Goal: Task Accomplishment & Management: Use online tool/utility

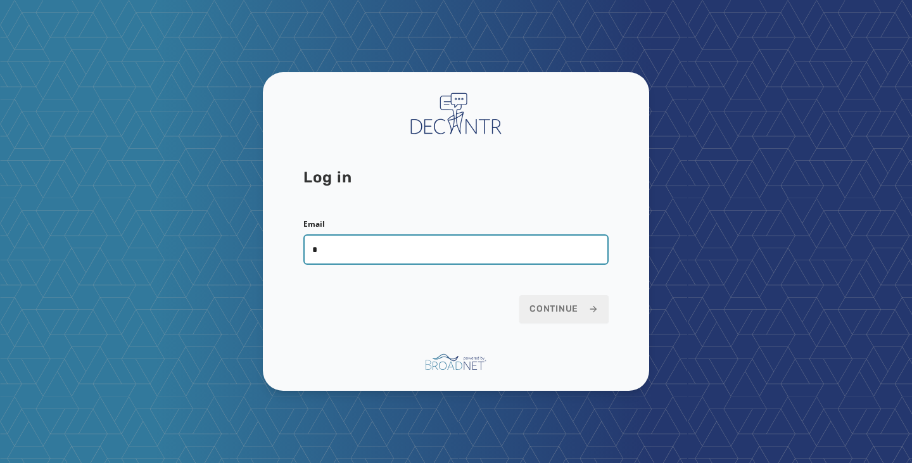
click at [0, 462] on com-1password-button at bounding box center [0, 463] width 0 height 0
click at [519, 248] on input "*" at bounding box center [455, 249] width 305 height 30
drag, startPoint x: 397, startPoint y: 250, endPoint x: 336, endPoint y: 243, distance: 61.3
click at [366, 248] on input "*" at bounding box center [455, 249] width 305 height 30
drag, startPoint x: 319, startPoint y: 239, endPoint x: 296, endPoint y: 239, distance: 22.2
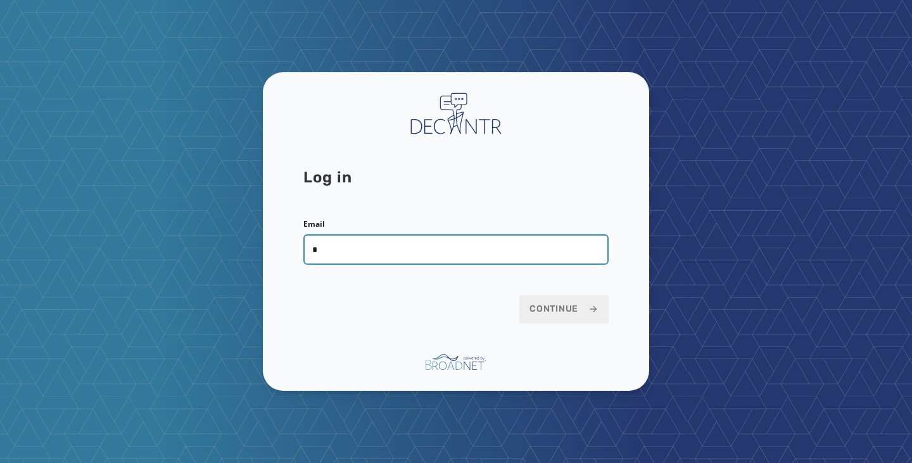
click at [288, 239] on div "Log in Email * Continue" at bounding box center [456, 231] width 386 height 319
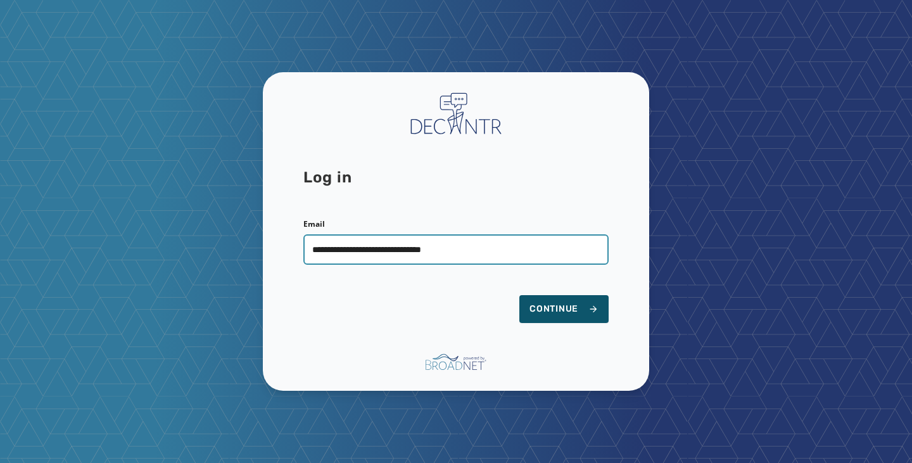
type input "**********"
click at [519, 295] on button "Continue" at bounding box center [563, 309] width 89 height 28
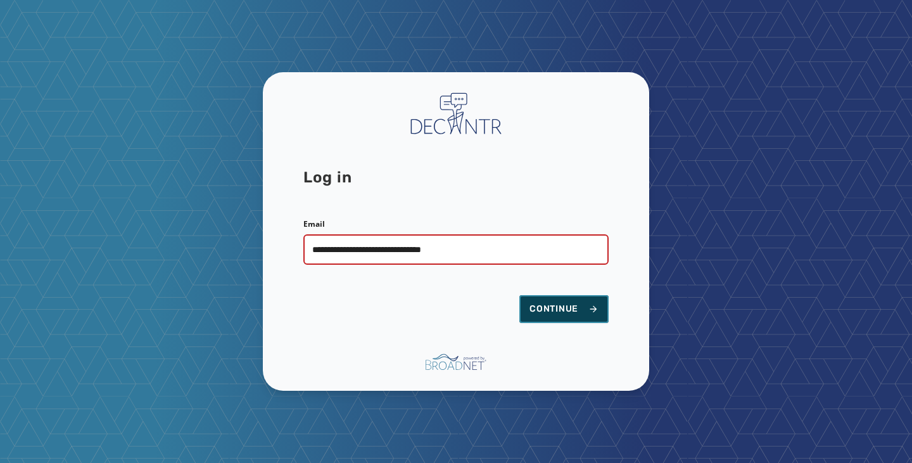
click at [557, 307] on span "Continue" at bounding box center [564, 309] width 69 height 13
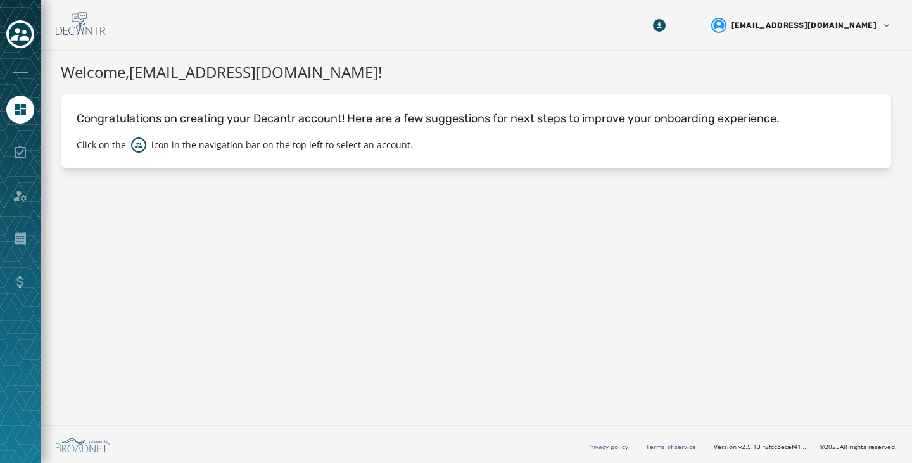
click at [24, 154] on div at bounding box center [20, 153] width 28 height 28
click at [20, 248] on div at bounding box center [20, 239] width 28 height 28
click at [27, 108] on icon "Navigate to Home" at bounding box center [20, 109] width 15 height 15
click at [24, 41] on icon "Toggle account select drawer" at bounding box center [20, 34] width 18 height 18
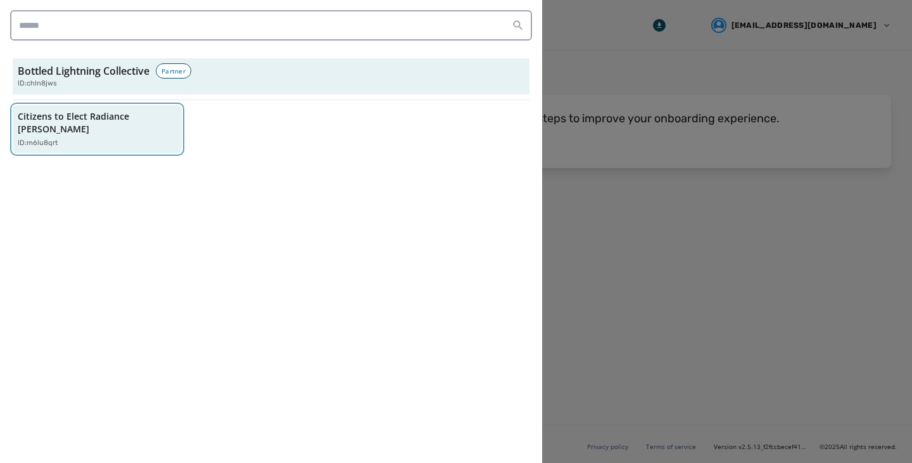
click at [128, 138] on div "ID: m6lu8qrt" at bounding box center [91, 143] width 146 height 11
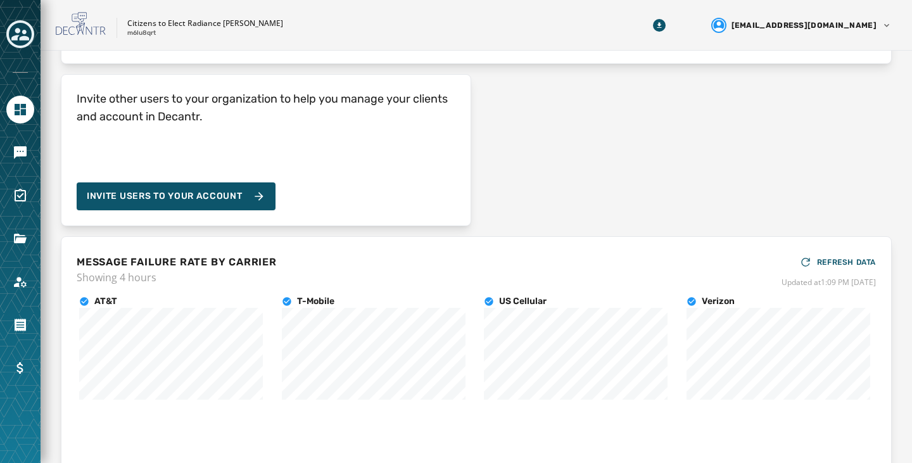
scroll to position [127, 0]
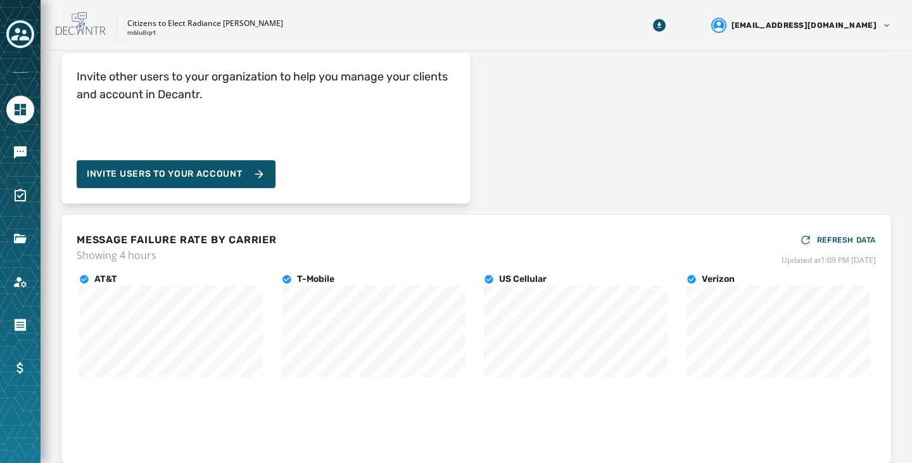
click at [860, 152] on div "Invite other users to your organization to help you manage your clients and acc…" at bounding box center [476, 128] width 831 height 152
click at [23, 232] on icon "Navigate to Files" at bounding box center [20, 238] width 15 height 15
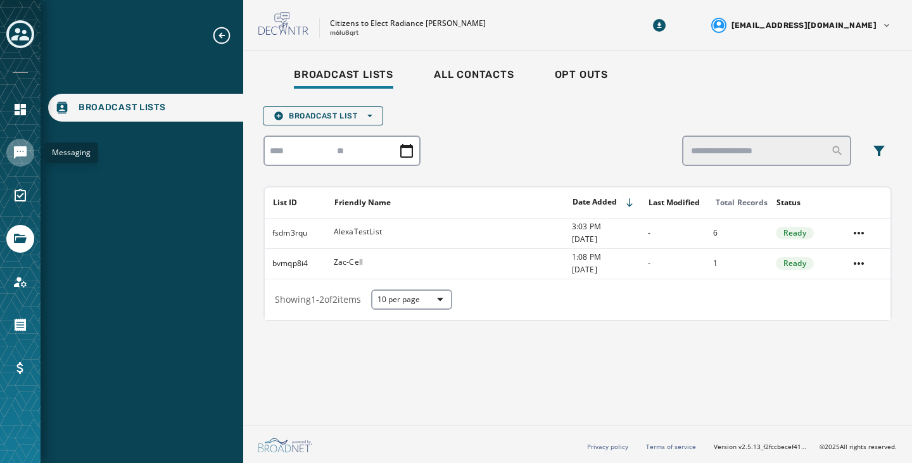
click at [26, 149] on icon "Navigate to Messaging" at bounding box center [20, 152] width 13 height 13
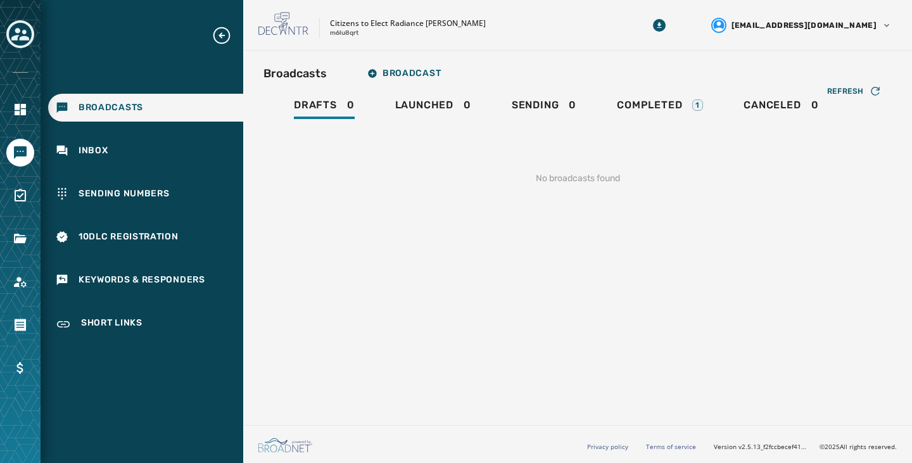
click at [272, 206] on div "Broadcasts Broadcast Drafts 0 Launched 0 Sending 0 Completed 1 Canceled 0 Refre…" at bounding box center [577, 235] width 669 height 369
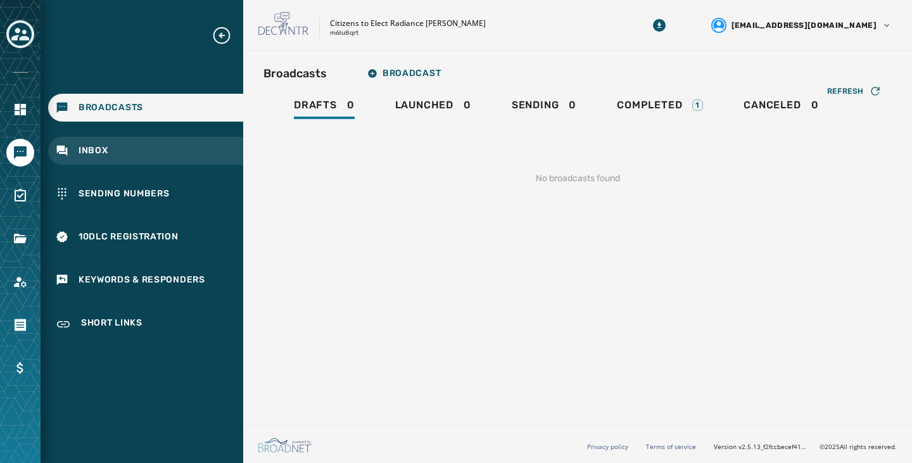
click at [115, 152] on div "Inbox" at bounding box center [145, 151] width 195 height 28
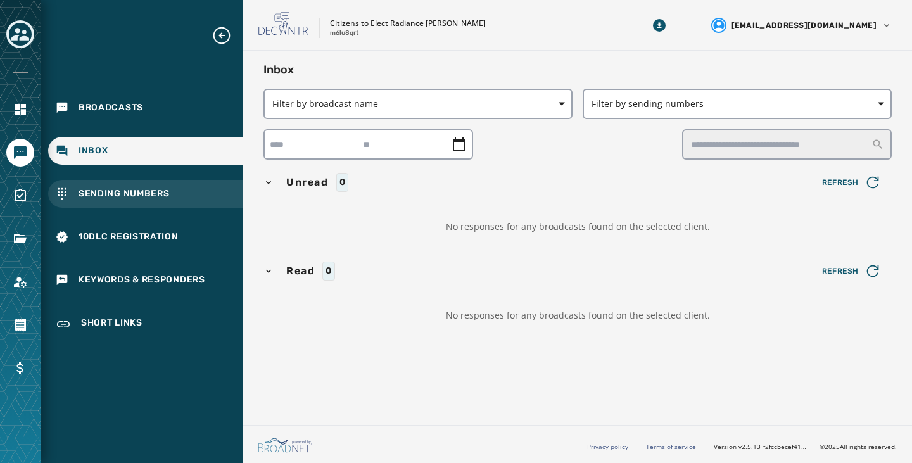
click at [124, 188] on span "Sending Numbers" at bounding box center [124, 194] width 91 height 13
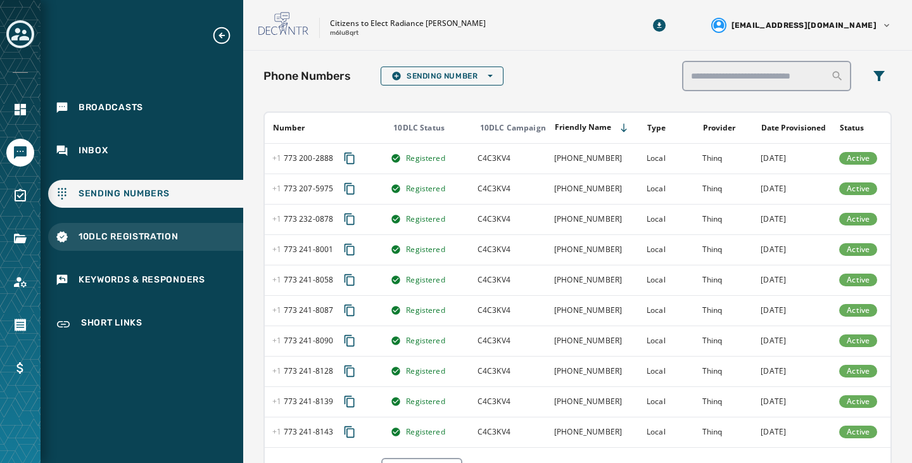
click at [168, 238] on span "10DLC Registration" at bounding box center [129, 237] width 100 height 13
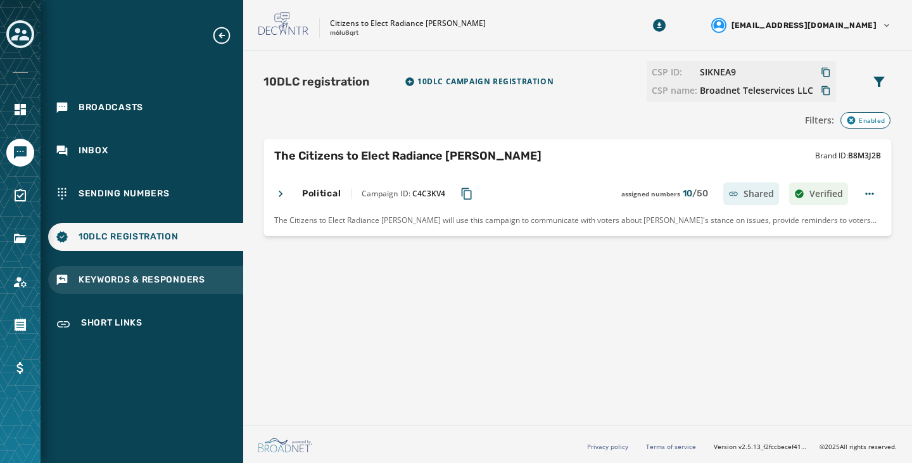
click at [152, 278] on span "Keywords & Responders" at bounding box center [142, 280] width 127 height 13
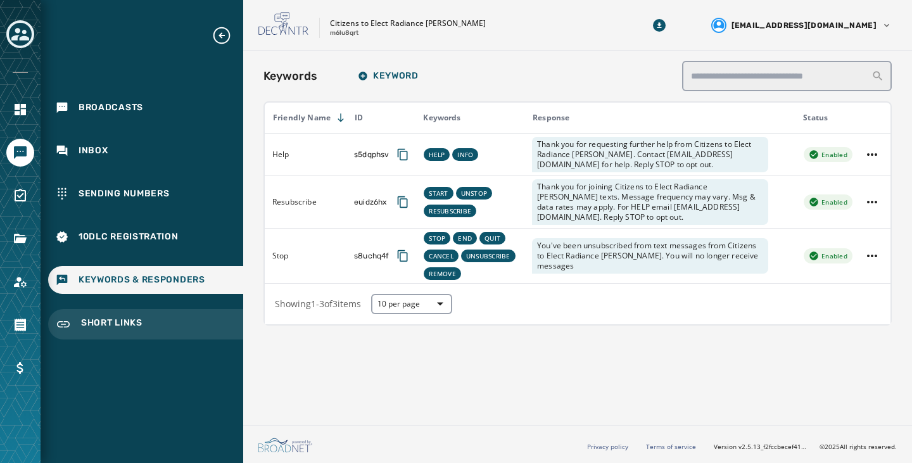
click at [136, 321] on span "Short Links" at bounding box center [111, 324] width 61 height 15
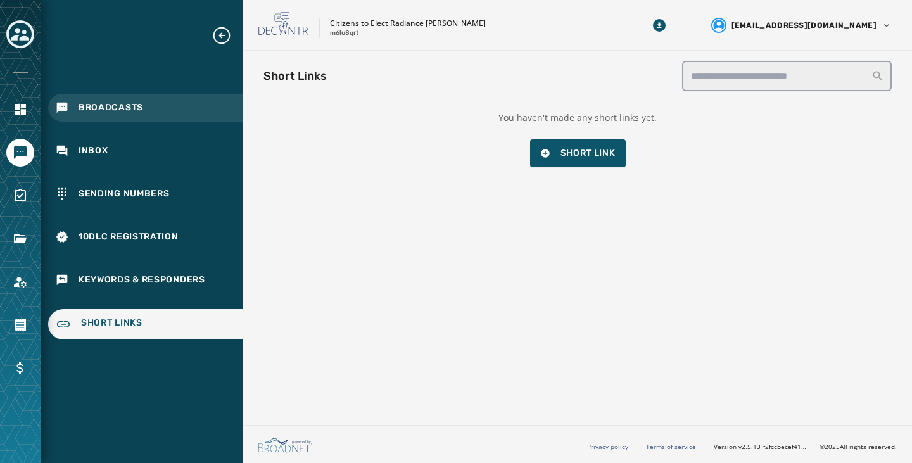
click at [128, 98] on div "Broadcasts" at bounding box center [145, 108] width 195 height 28
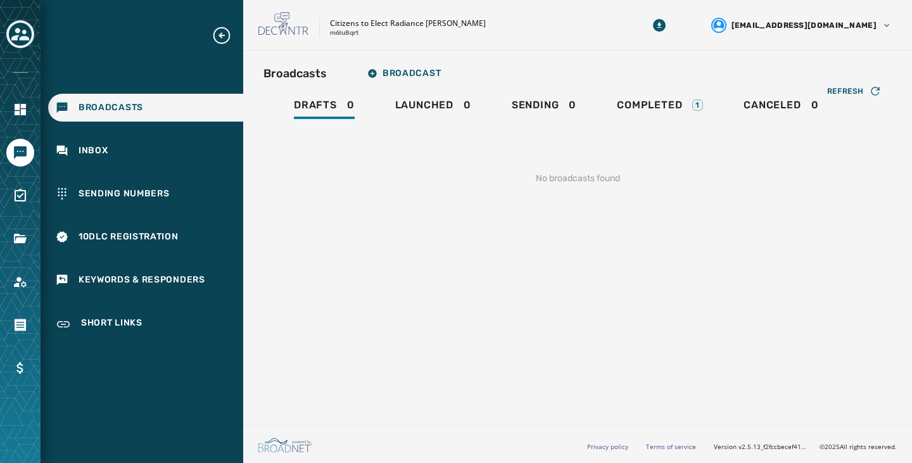
click at [193, 214] on div "Broadcasts Inbox Sending Numbers 10DLC Registration Keywords & Responders Short…" at bounding box center [142, 182] width 203 height 314
click at [636, 113] on div "Completed 1" at bounding box center [660, 109] width 86 height 20
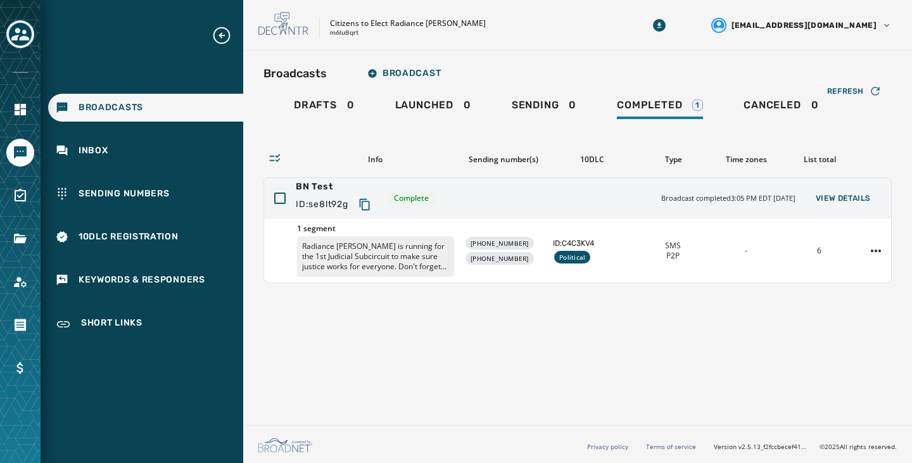
drag, startPoint x: 634, startPoint y: 111, endPoint x: 500, endPoint y: 121, distance: 134.6
click at [500, 121] on div "Drafts 0 Launched 0 Sending 0 Completed 1 Canceled 0" at bounding box center [578, 106] width 628 height 29
click at [395, 69] on span "Broadcast" at bounding box center [403, 73] width 73 height 10
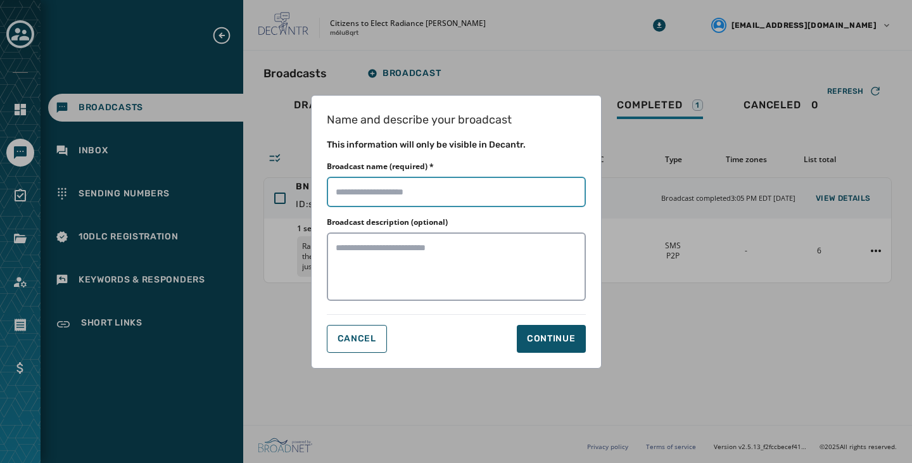
click at [476, 187] on input "Broadcast name (required) *" at bounding box center [456, 192] width 259 height 30
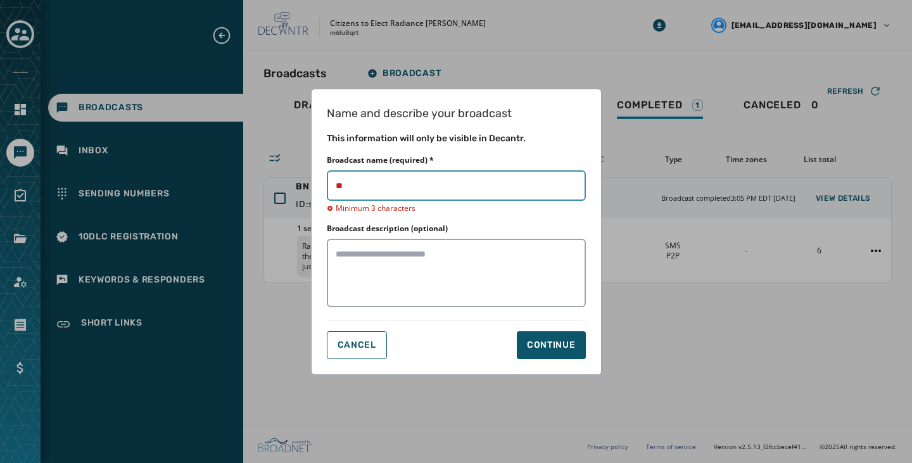
type input "*"
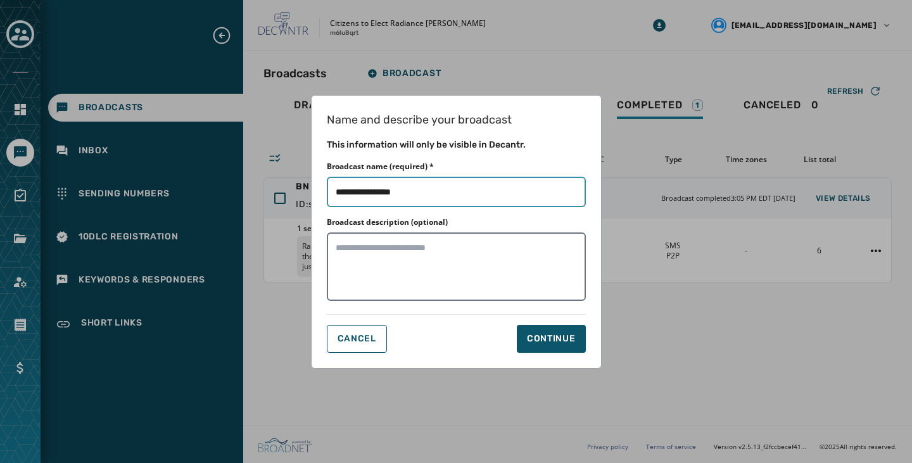
type input "**********"
click at [478, 283] on textarea "Broadcast description (optional)" at bounding box center [456, 266] width 259 height 68
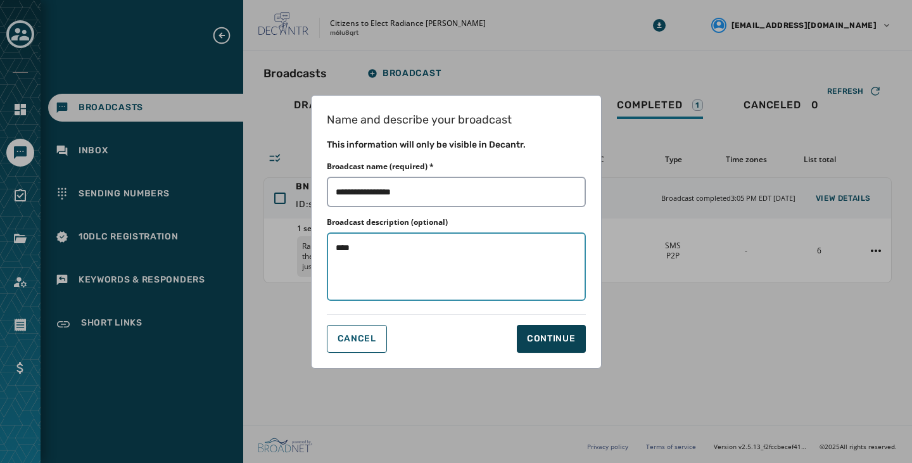
type textarea "****"
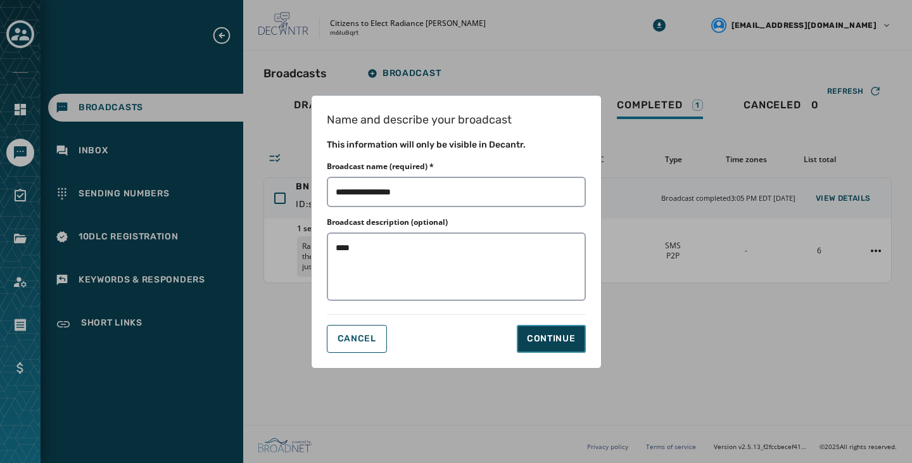
click at [544, 336] on div "Continue" at bounding box center [551, 339] width 49 height 13
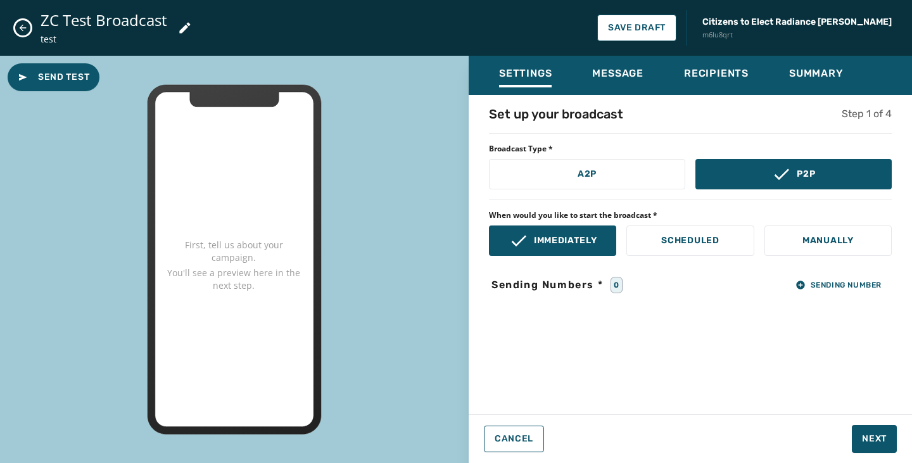
click at [681, 390] on div "Set up your broadcast Step 1 of 4 Broadcast Type * A2P P2P When would you like …" at bounding box center [690, 251] width 443 height 292
click at [823, 286] on span "Sending Number" at bounding box center [839, 285] width 86 height 10
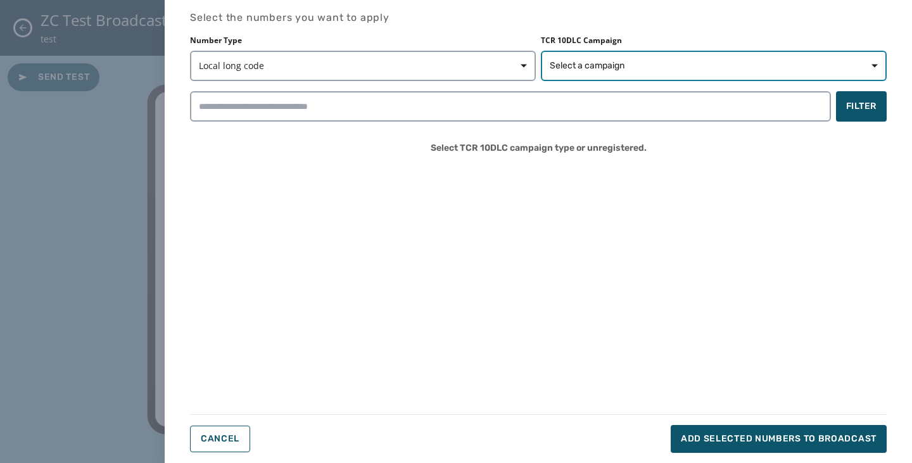
click at [595, 65] on span "Select a campaign" at bounding box center [587, 66] width 75 height 13
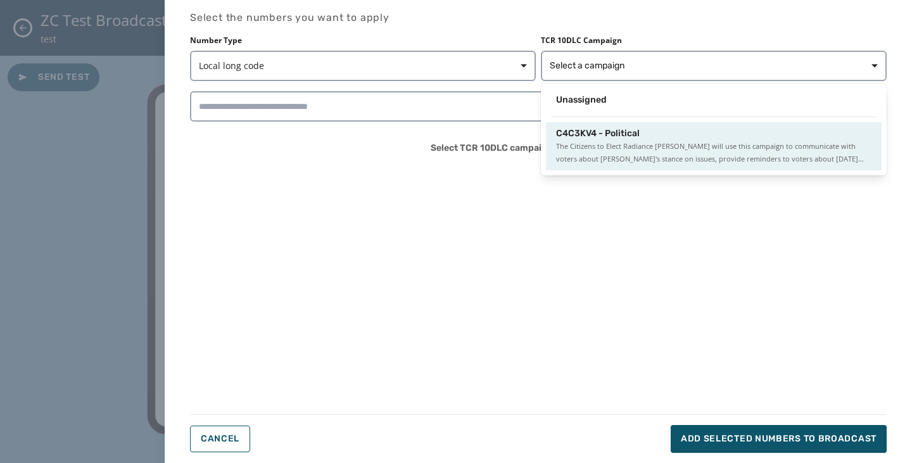
click at [656, 145] on span "The Citizens to Elect Radiance Ward will use this campaign to communicate with …" at bounding box center [713, 152] width 315 height 25
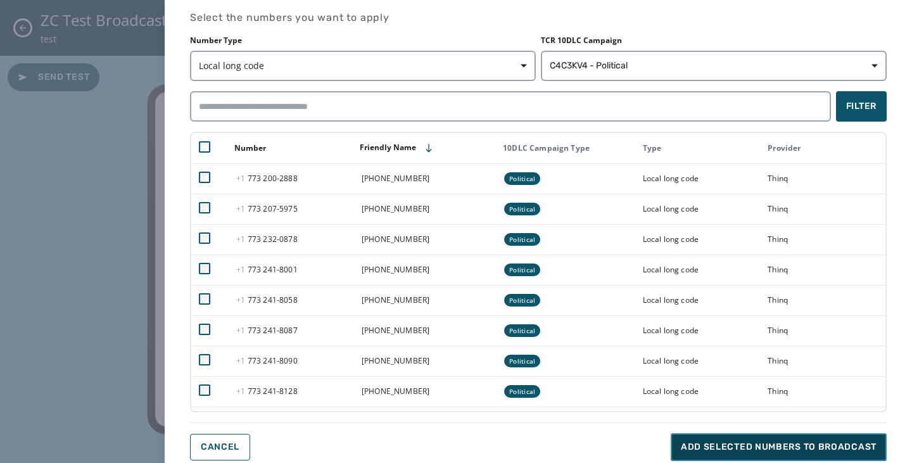
click at [858, 446] on span "Add selected numbers to broadcast" at bounding box center [779, 447] width 196 height 13
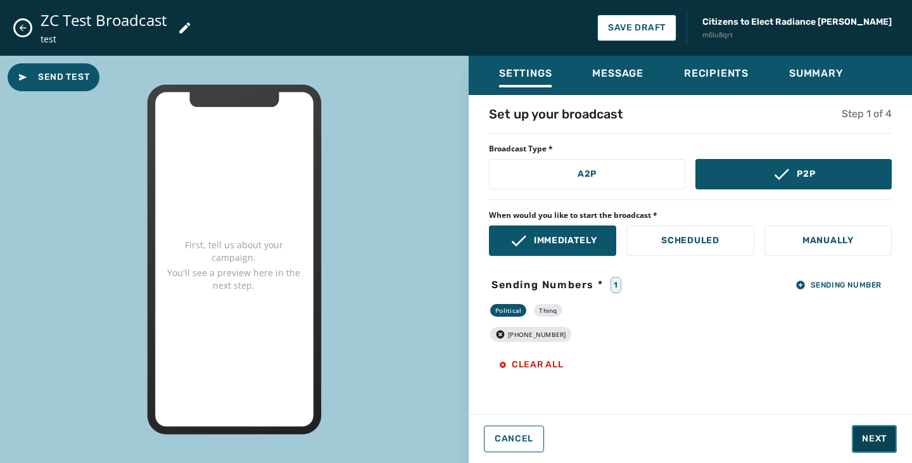
click at [864, 426] on button "Next" at bounding box center [874, 439] width 45 height 28
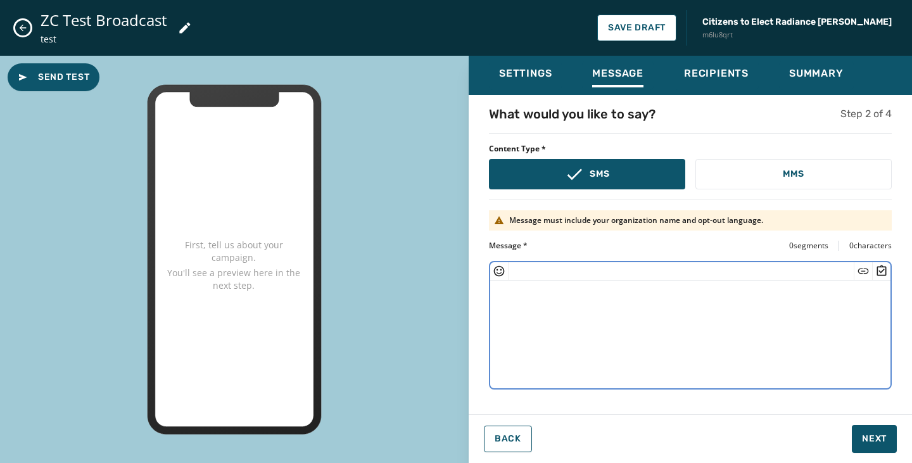
click at [757, 339] on textarea at bounding box center [690, 333] width 400 height 104
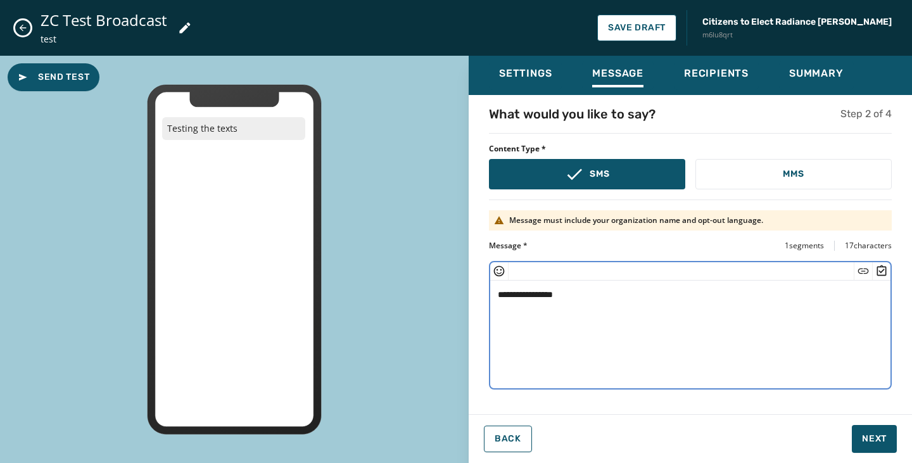
click at [866, 269] on icon "Insert Short Link" at bounding box center [863, 271] width 13 height 13
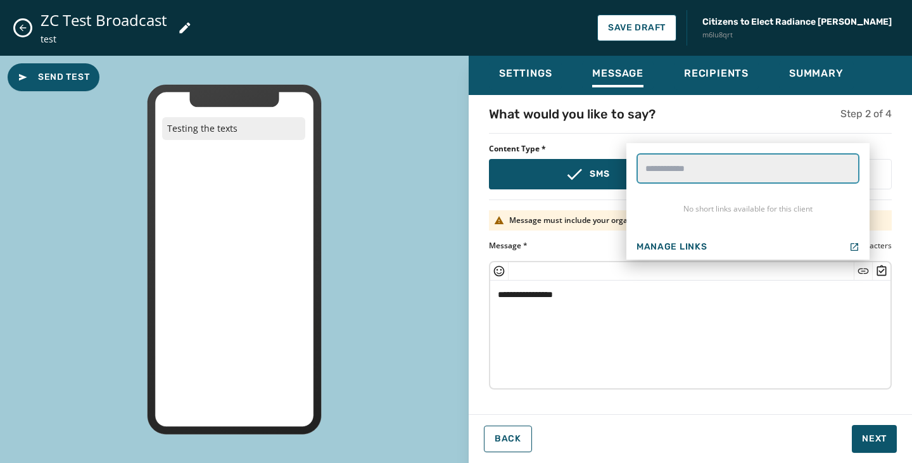
click at [729, 172] on link-search "text" at bounding box center [748, 168] width 223 height 30
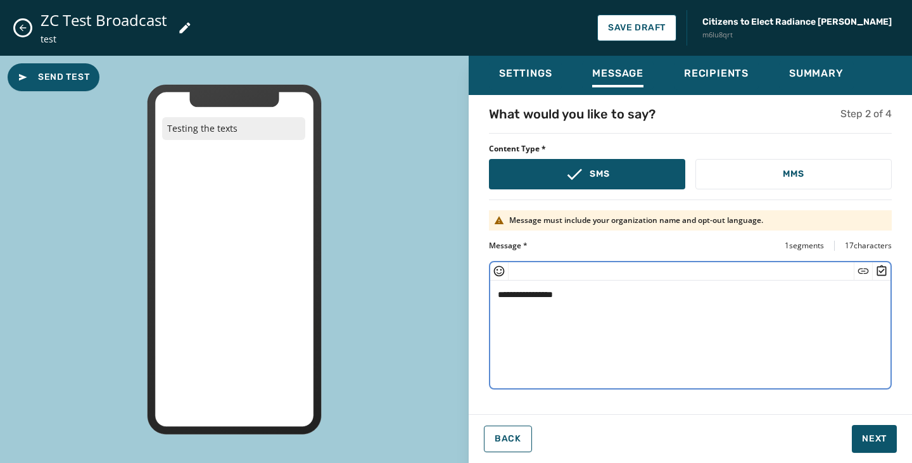
click at [794, 313] on textarea "**********" at bounding box center [690, 333] width 400 height 104
click at [495, 267] on icon "Insert Emoji" at bounding box center [499, 271] width 13 height 13
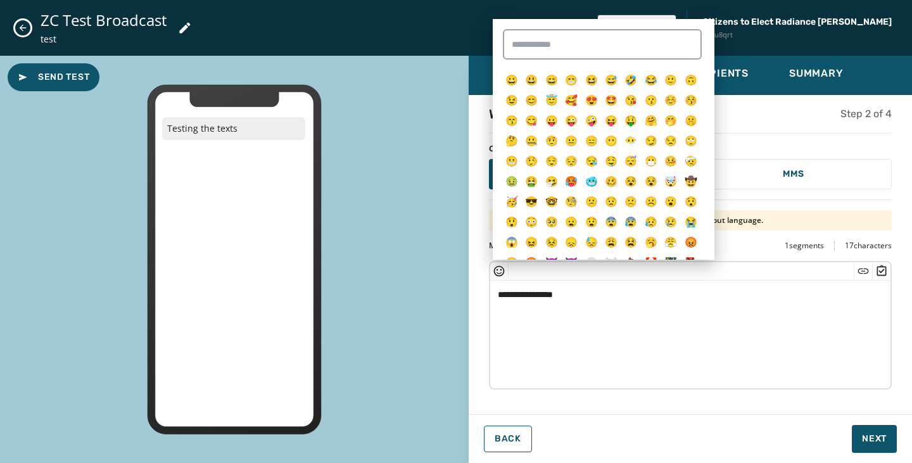
click at [498, 266] on icon "Insert Emoji" at bounding box center [499, 271] width 11 height 11
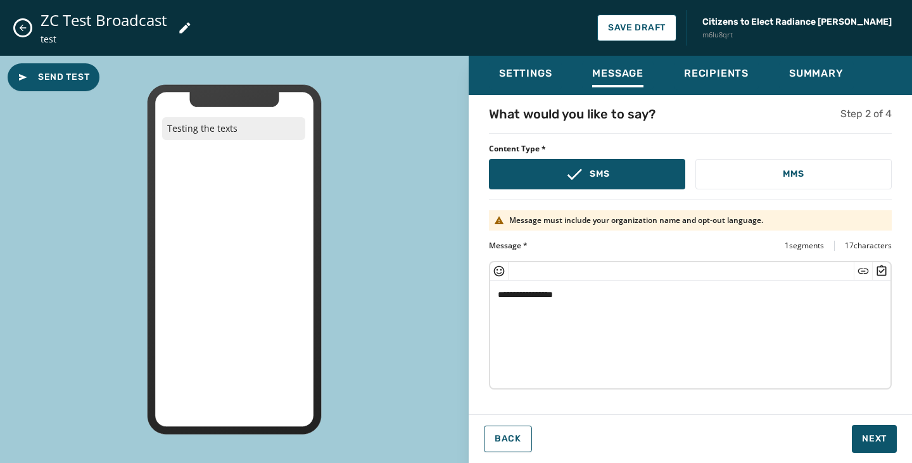
click at [550, 331] on textarea "**********" at bounding box center [690, 333] width 400 height 104
click at [506, 279] on div at bounding box center [499, 271] width 18 height 18
click at [498, 271] on icon "Insert Emoji" at bounding box center [499, 271] width 13 height 13
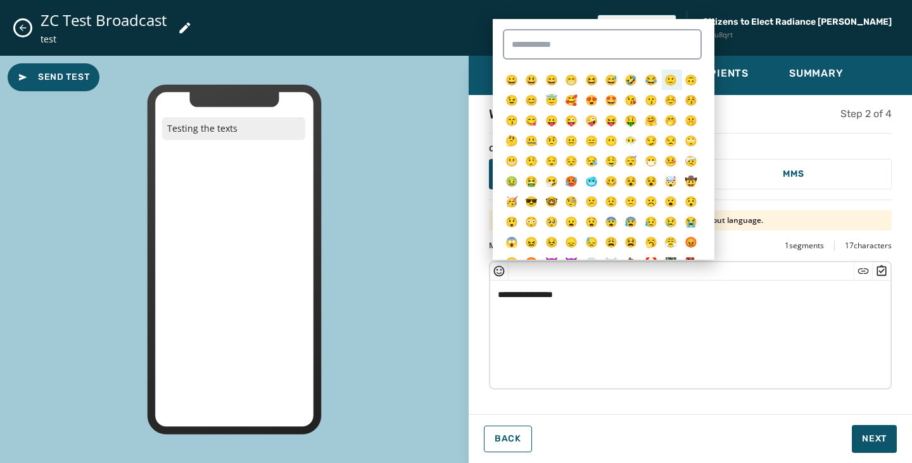
click at [670, 81] on span "🙂" at bounding box center [670, 80] width 13 height 14
type textarea "**********"
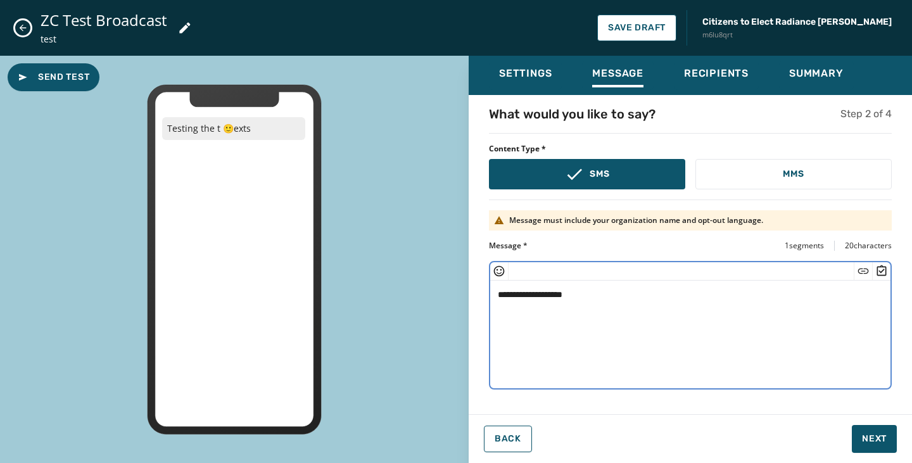
click at [777, 328] on textarea "**********" at bounding box center [690, 333] width 400 height 104
click at [780, 324] on textarea "**********" at bounding box center [690, 333] width 400 height 104
click at [741, 183] on button "MMS" at bounding box center [794, 174] width 196 height 30
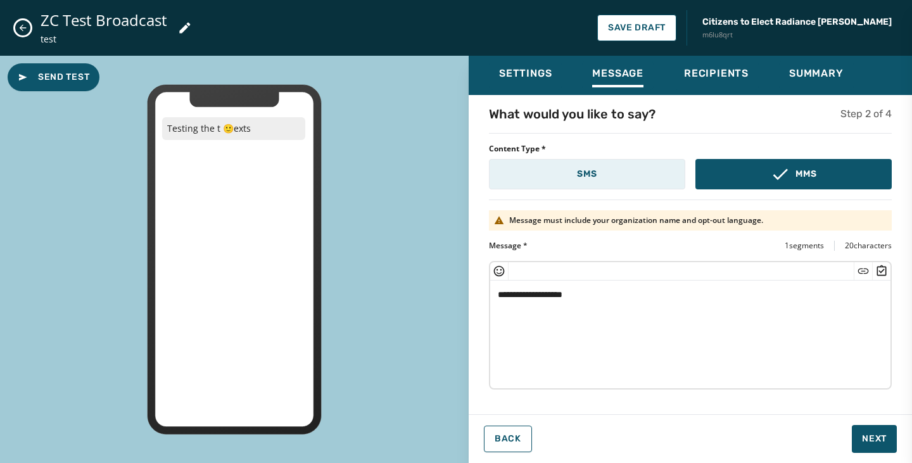
click at [580, 175] on p "SMS" at bounding box center [587, 174] width 20 height 13
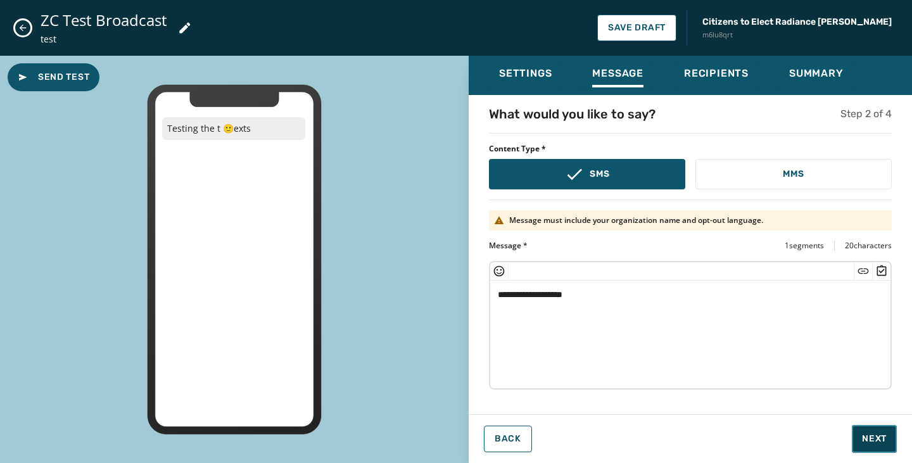
click at [875, 447] on button "Next" at bounding box center [874, 439] width 45 height 28
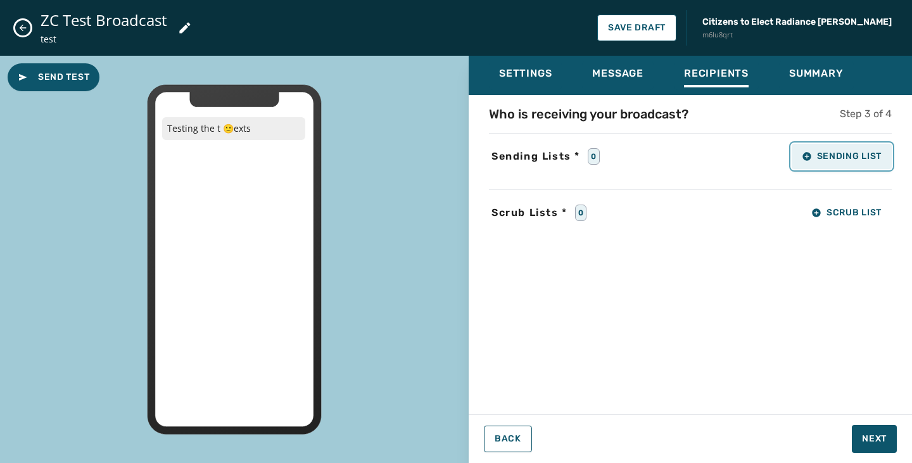
click at [810, 156] on icon "button" at bounding box center [807, 156] width 8 height 8
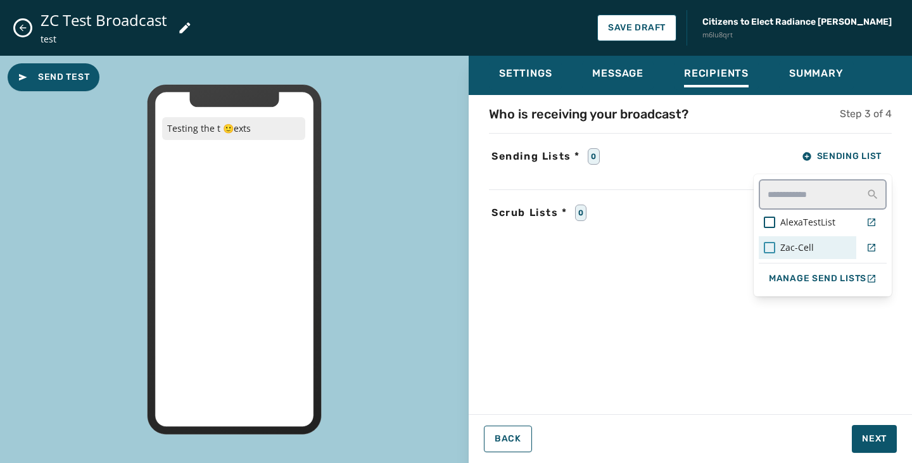
click at [771, 246] on div at bounding box center [769, 247] width 11 height 11
click at [728, 297] on div "Who is receiving your broadcast? Step 3 of 4 Sending Lists * 1 Sending List Ale…" at bounding box center [690, 251] width 443 height 292
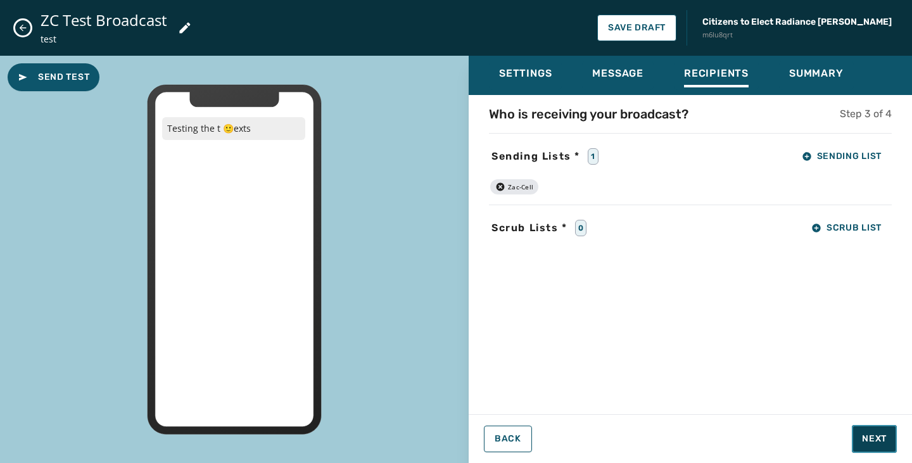
click at [885, 445] on button "Next" at bounding box center [874, 439] width 45 height 28
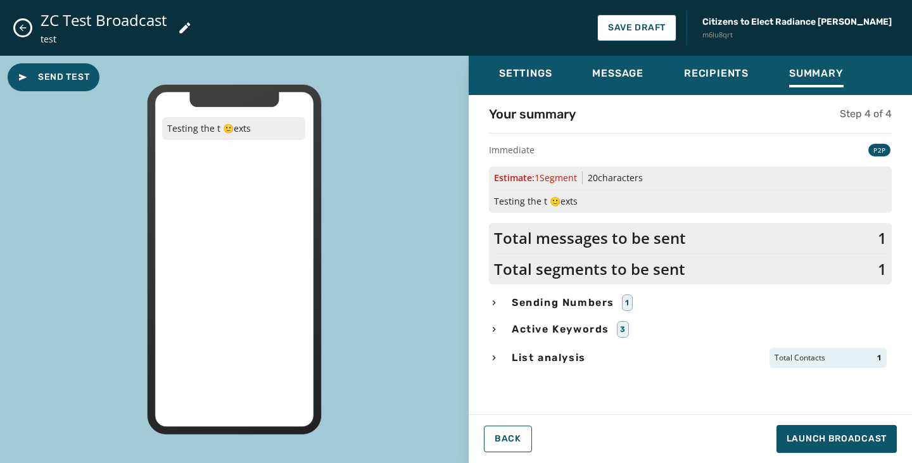
click at [494, 326] on icon "button" at bounding box center [494, 329] width 10 height 10
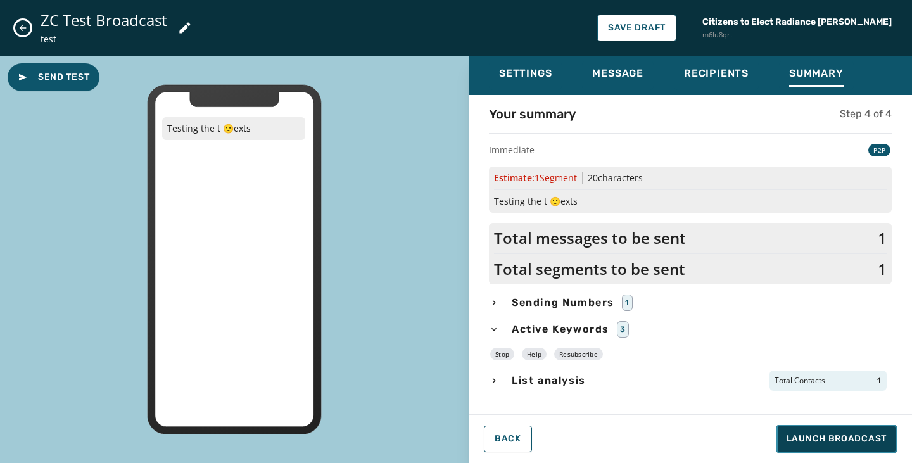
click at [868, 440] on span "Launch Broadcast" at bounding box center [837, 439] width 100 height 13
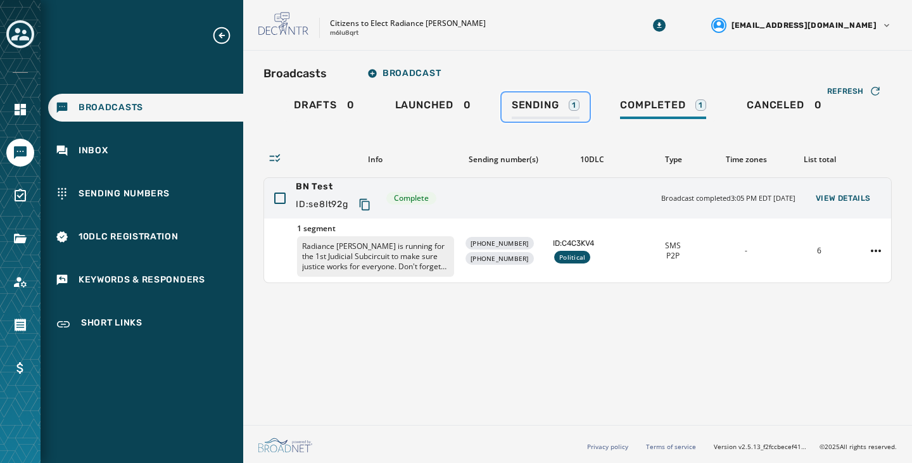
click at [529, 108] on span "Sending" at bounding box center [536, 105] width 48 height 13
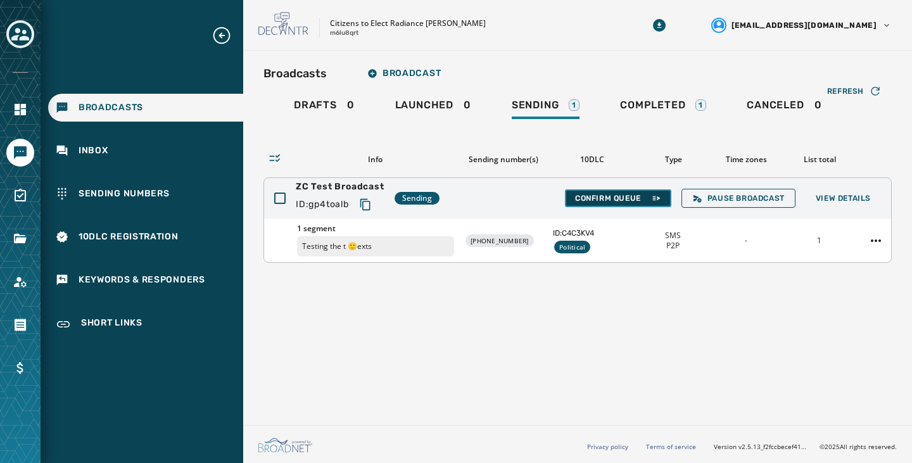
click at [616, 191] on button "Confirm Queue" at bounding box center [618, 198] width 106 height 18
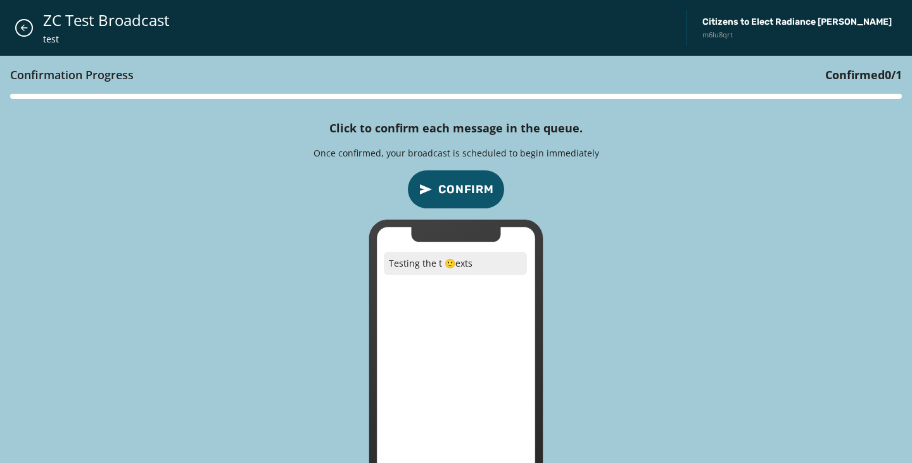
click at [466, 191] on span "Confirm" at bounding box center [466, 190] width 56 height 18
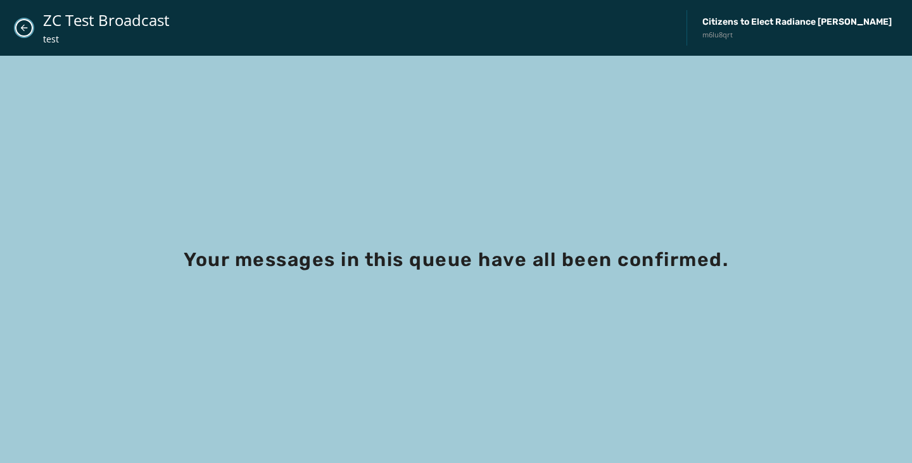
click at [30, 25] on button "Close admin drawer" at bounding box center [24, 28] width 18 height 18
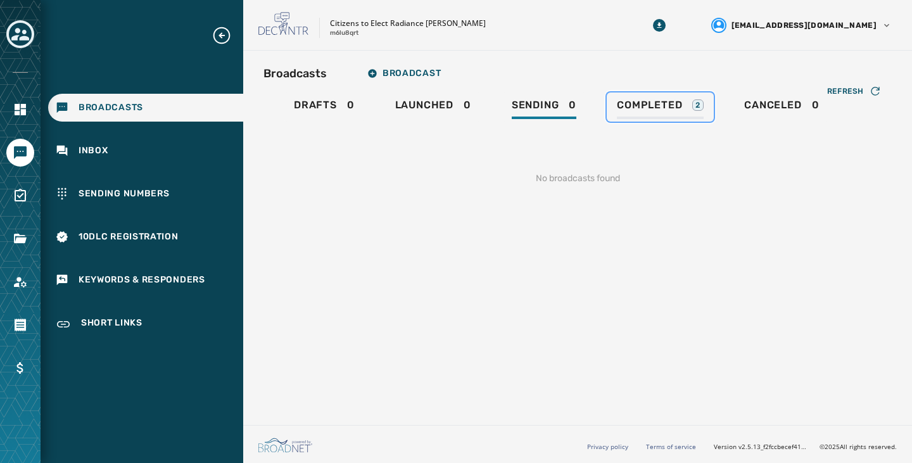
click at [689, 113] on div "Completed 2" at bounding box center [660, 109] width 87 height 20
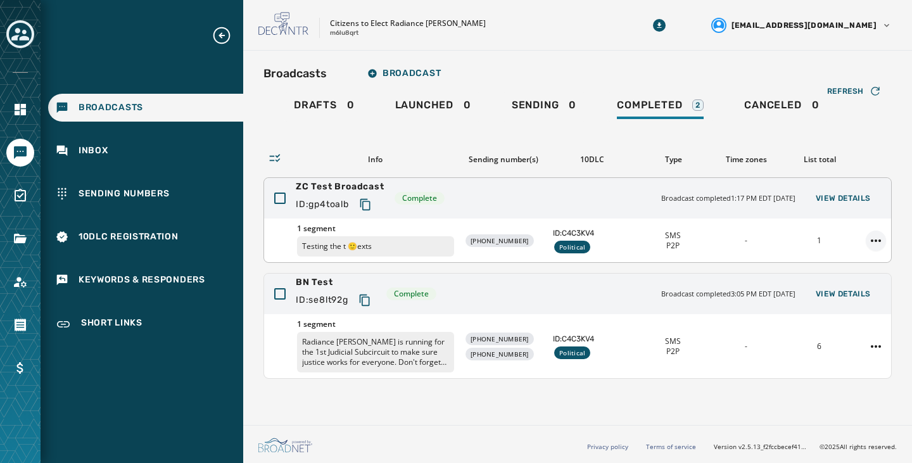
click at [877, 243] on html "Broadcasts Inbox Sending Numbers 10DLC Registration Keywords & Responders Short…" at bounding box center [456, 231] width 912 height 463
click at [849, 196] on html "Broadcasts Inbox Sending Numbers 10DLC Registration Keywords & Responders Short…" at bounding box center [456, 231] width 912 height 463
click at [849, 196] on span "View Details" at bounding box center [843, 198] width 55 height 10
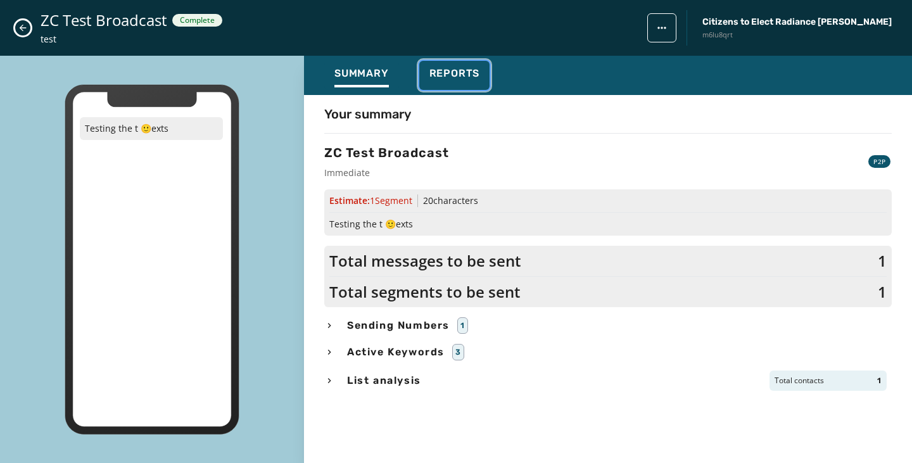
click at [440, 75] on span "Reports" at bounding box center [454, 73] width 51 height 13
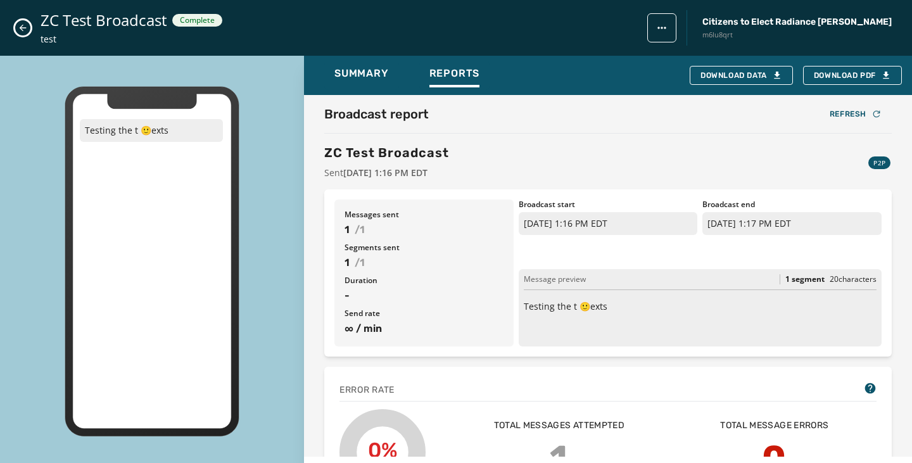
click at [21, 28] on icon "Close admin drawer" at bounding box center [23, 28] width 7 height 7
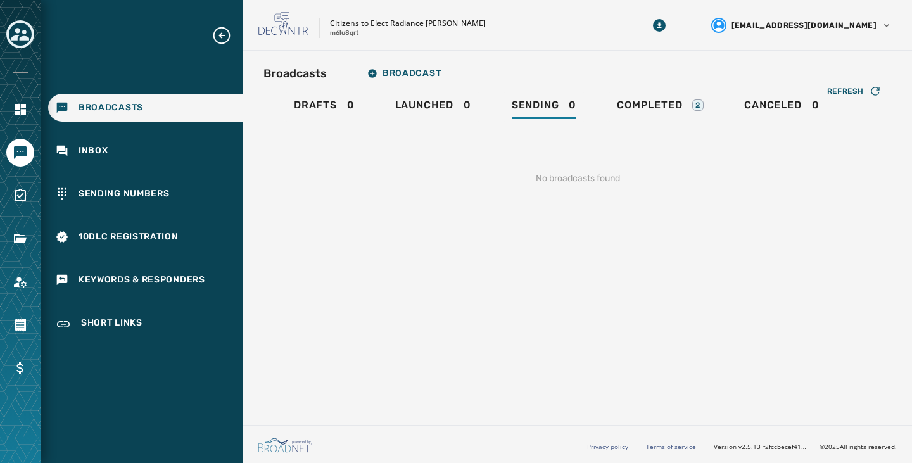
click at [371, 188] on div "No broadcasts found" at bounding box center [578, 178] width 628 height 53
drag, startPoint x: 828, startPoint y: 195, endPoint x: 635, endPoint y: 99, distance: 215.6
click at [828, 195] on div "No broadcasts found" at bounding box center [578, 178] width 628 height 53
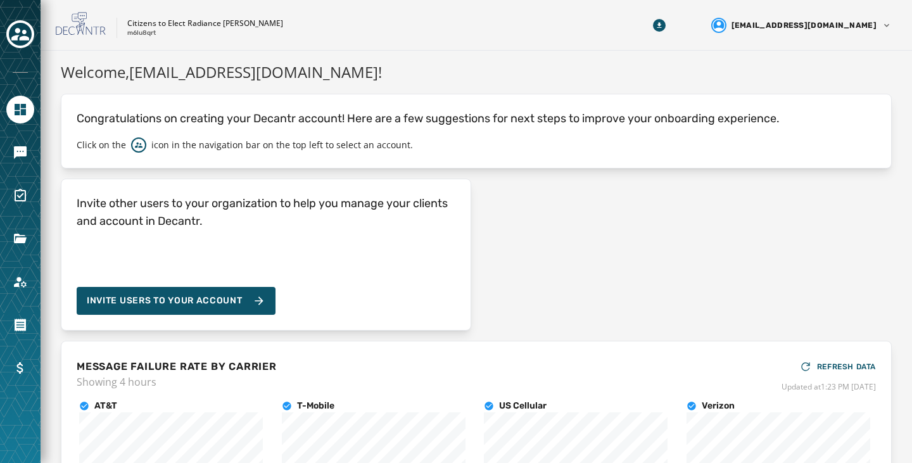
drag, startPoint x: 0, startPoint y: 0, endPoint x: 529, endPoint y: 65, distance: 532.9
click at [529, 65] on h1 "Welcome, [EMAIL_ADDRESS][DOMAIN_NAME] !" at bounding box center [476, 72] width 831 height 23
